Goal: Task Accomplishment & Management: Manage account settings

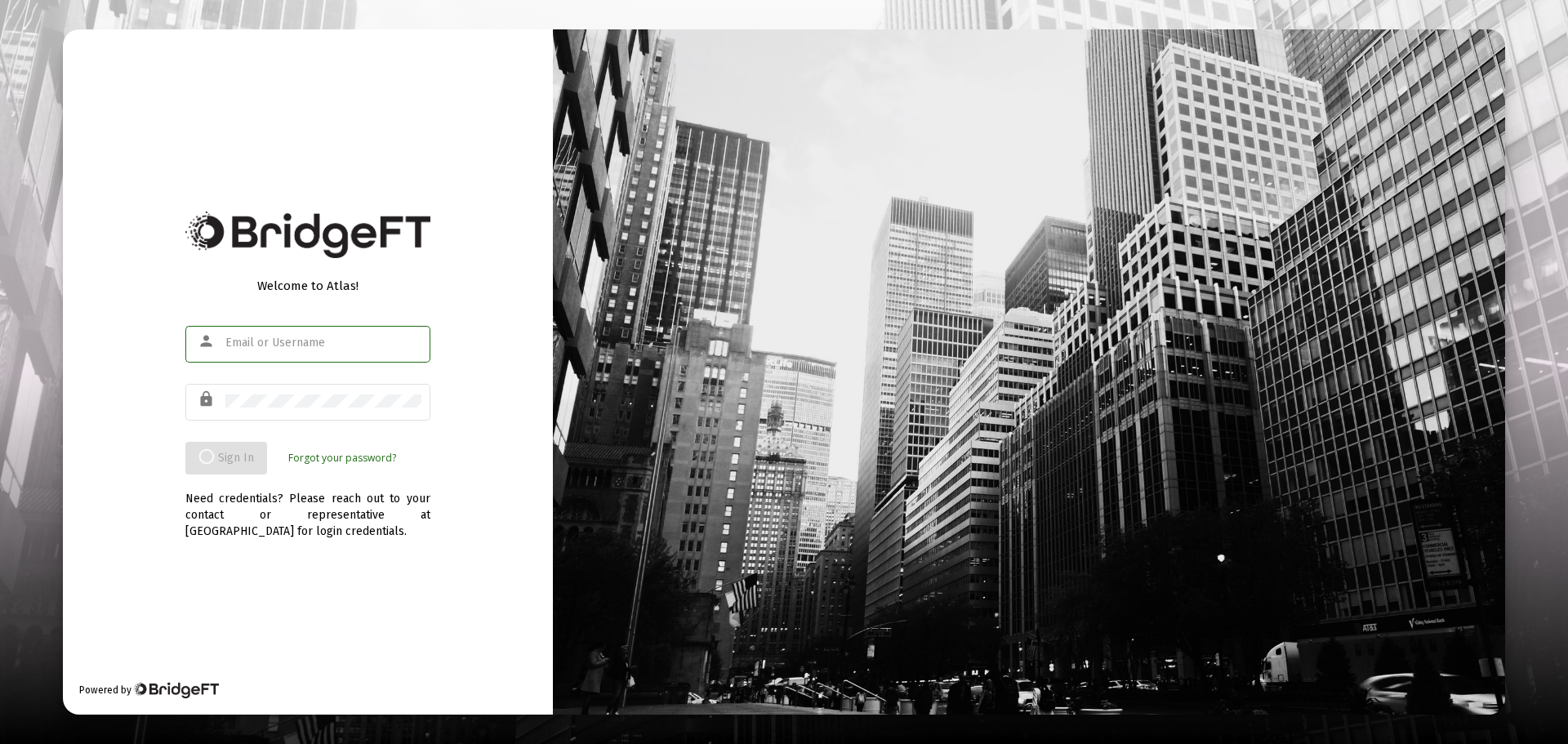
click at [289, 341] on input "text" at bounding box center [323, 342] width 196 height 13
type input "[EMAIL_ADDRESS][DOMAIN_NAME]"
click at [58, 457] on div at bounding box center [784, 372] width 1568 height 744
click at [282, 392] on div at bounding box center [323, 401] width 196 height 40
click at [299, 334] on div at bounding box center [323, 342] width 196 height 40
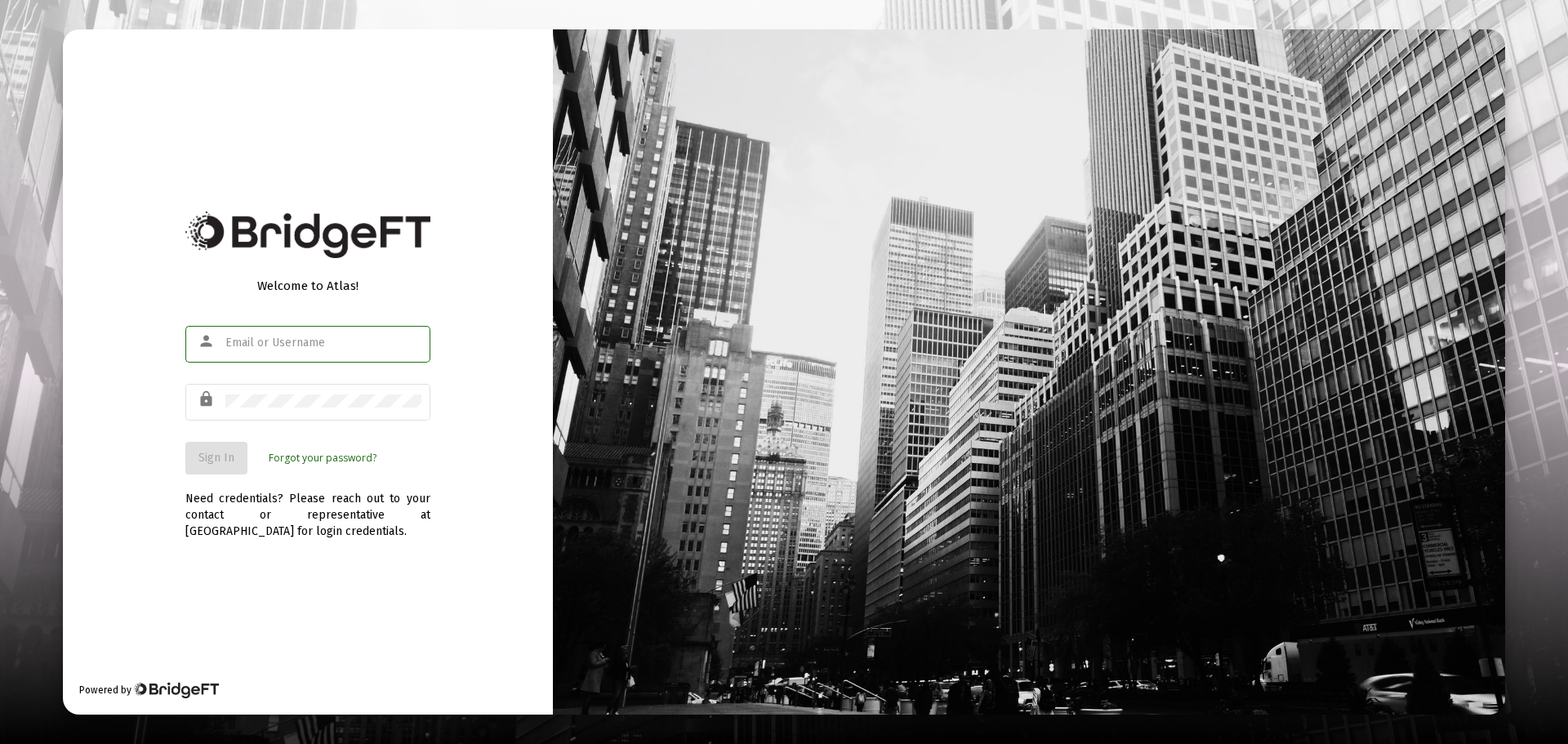
click at [292, 340] on input "text" at bounding box center [323, 342] width 196 height 13
type input "[EMAIL_ADDRESS][DOMAIN_NAME]"
click at [198, 457] on span "Sign In" at bounding box center [216, 458] width 36 height 14
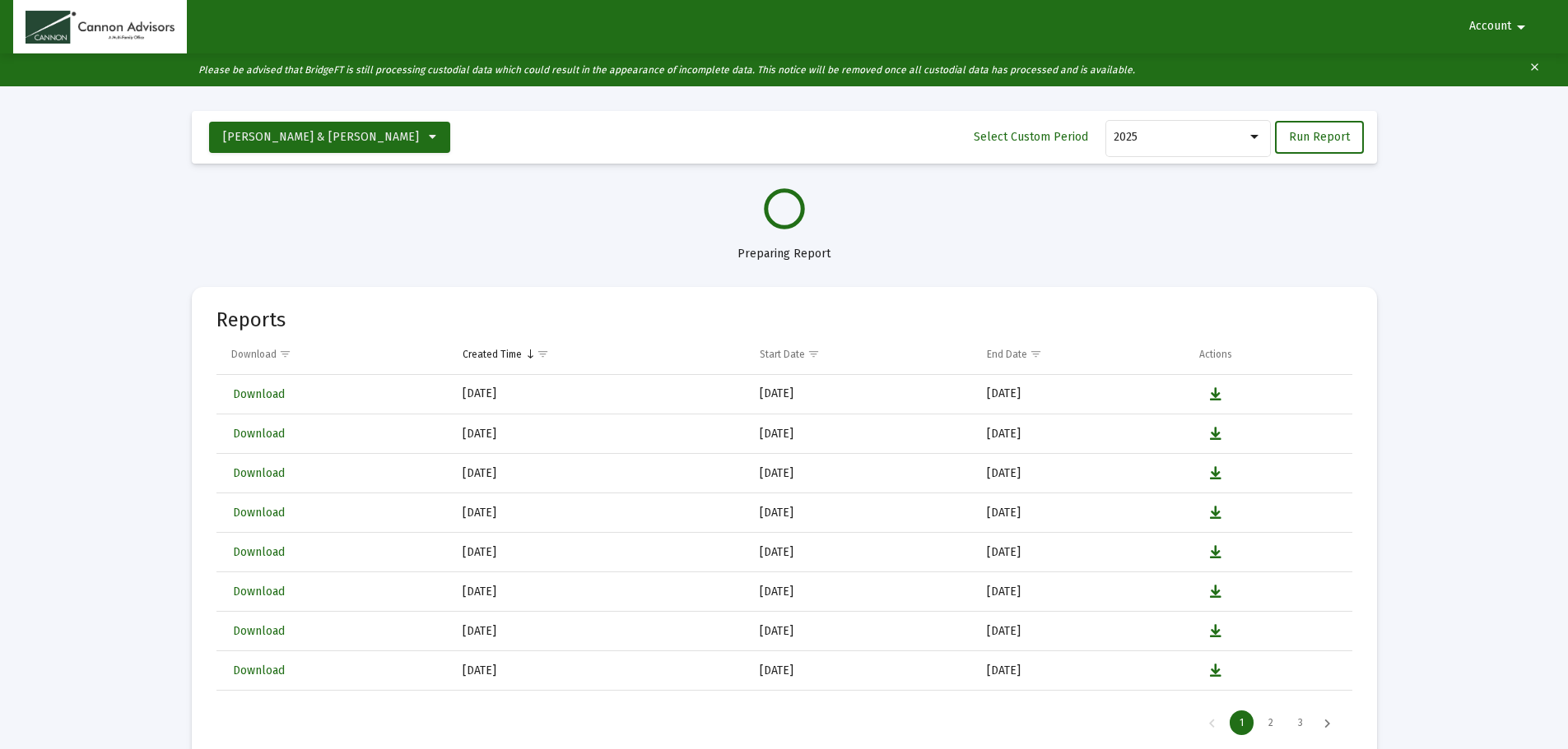
select select "View all"
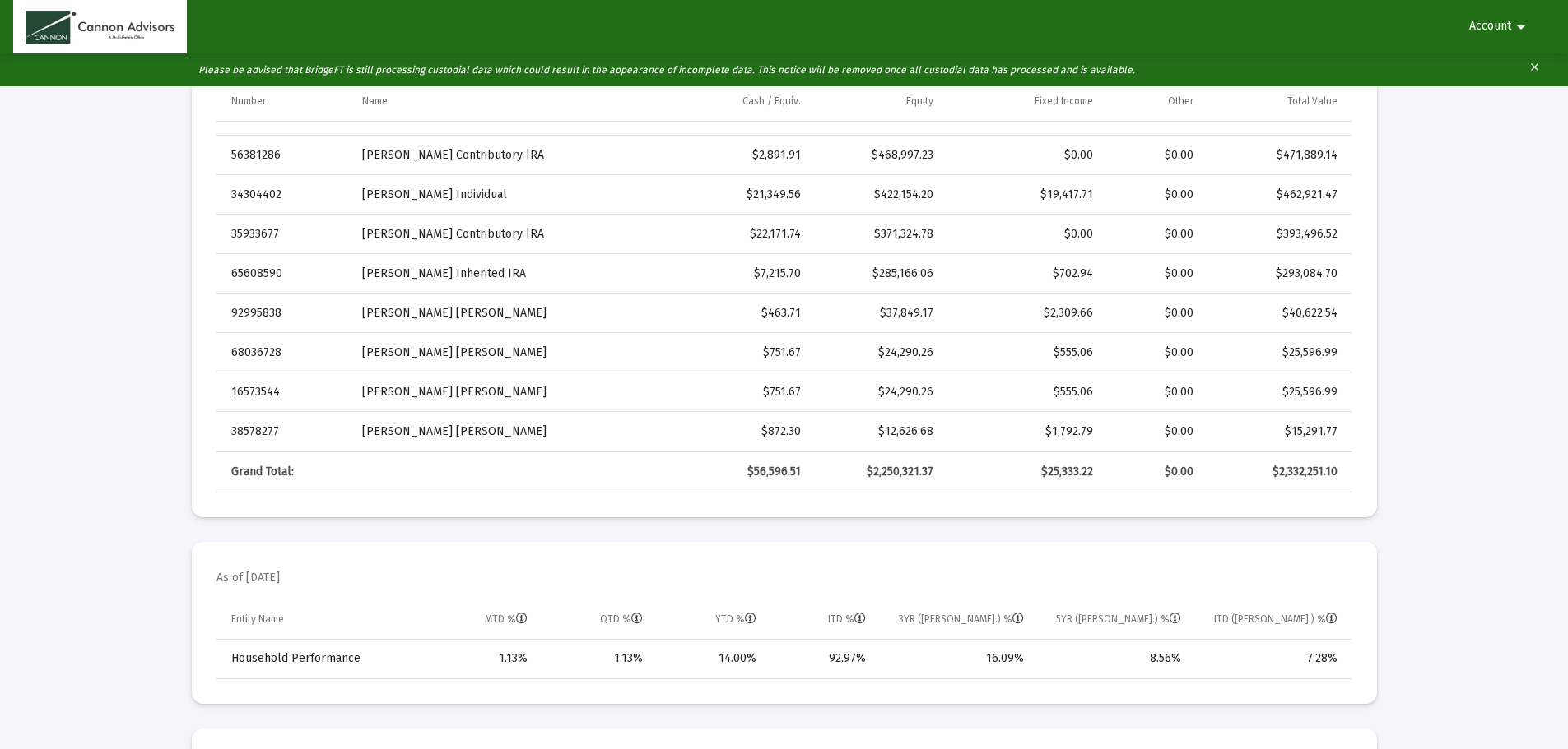
scroll to position [576, 0]
